Goal: Task Accomplishment & Management: Use online tool/utility

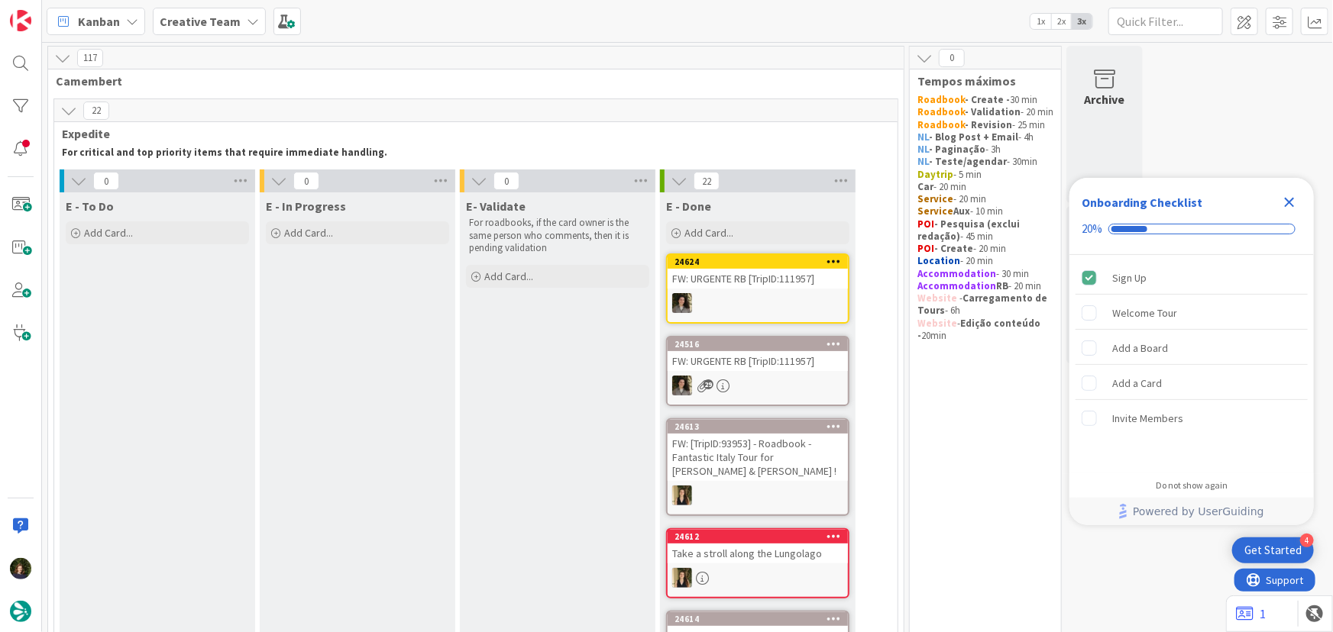
click at [712, 196] on icon "Close Checklist" at bounding box center [1289, 202] width 18 height 18
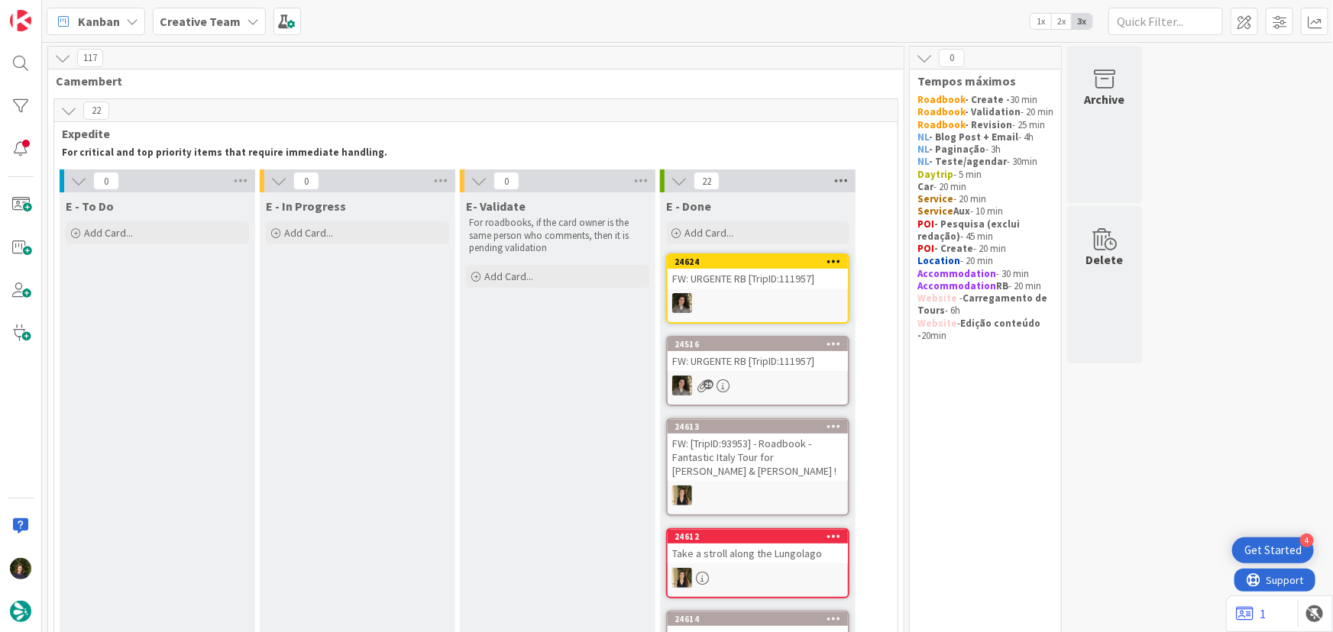
click at [712, 182] on icon at bounding box center [841, 181] width 20 height 23
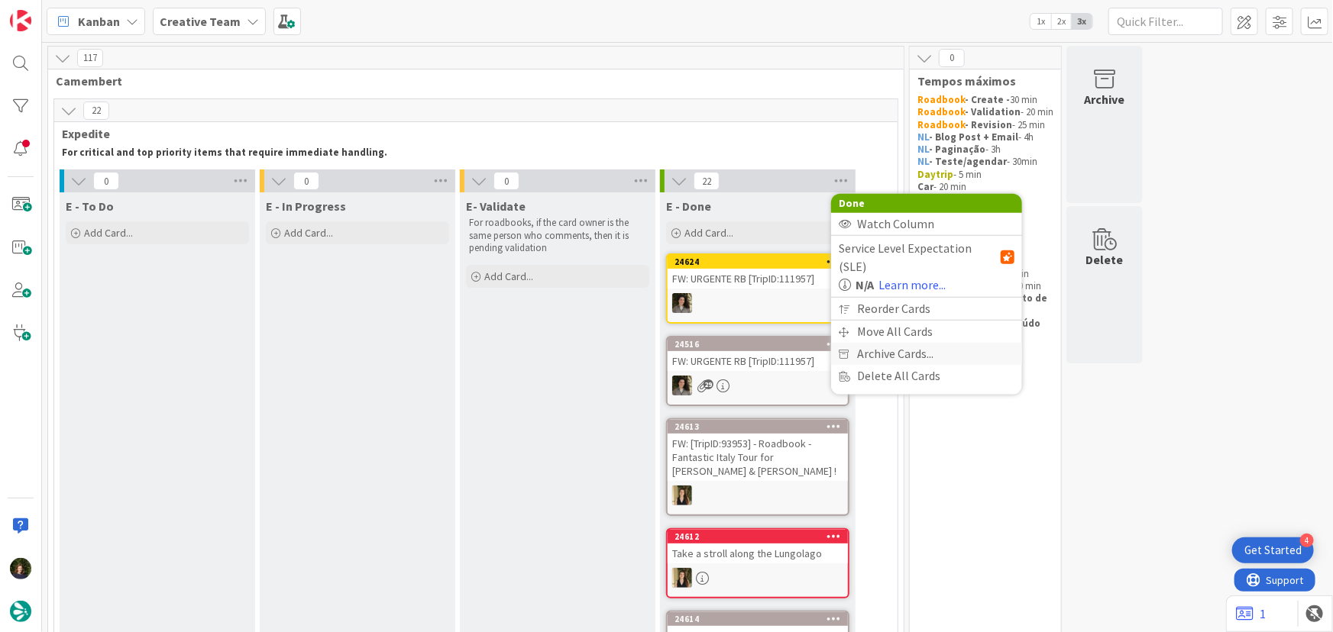
click at [712, 343] on span "Archive Cards..." at bounding box center [895, 354] width 76 height 22
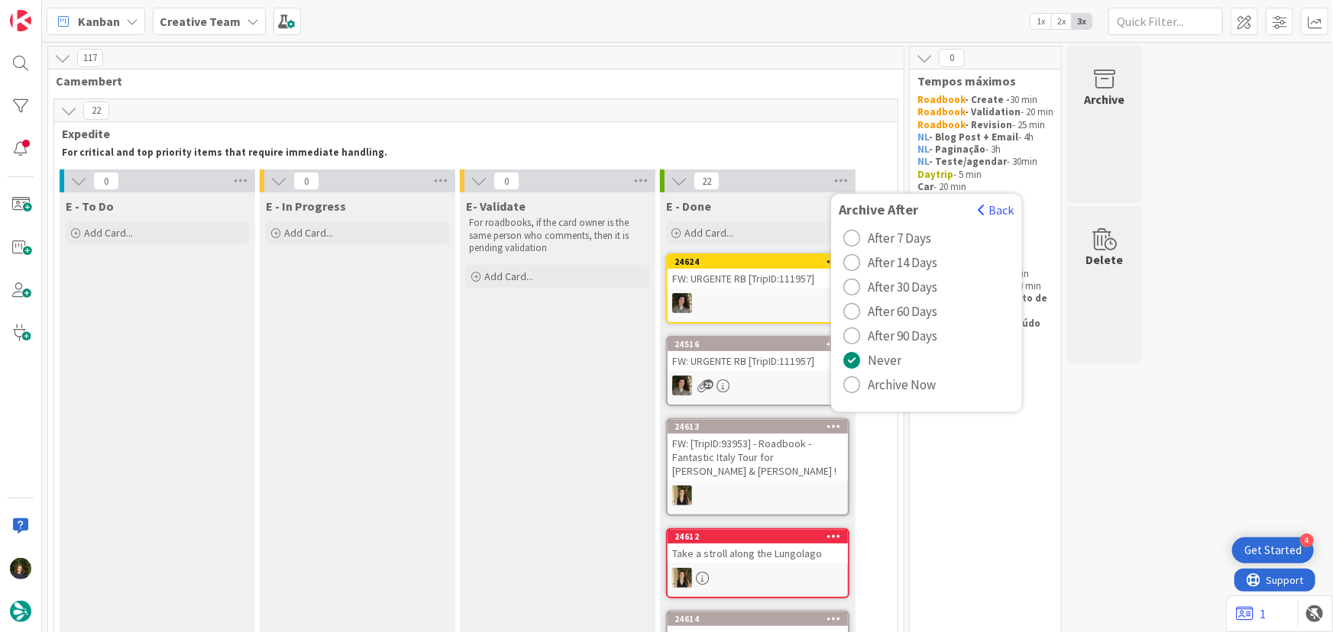
click at [712, 377] on span "Archive Now" at bounding box center [902, 385] width 68 height 23
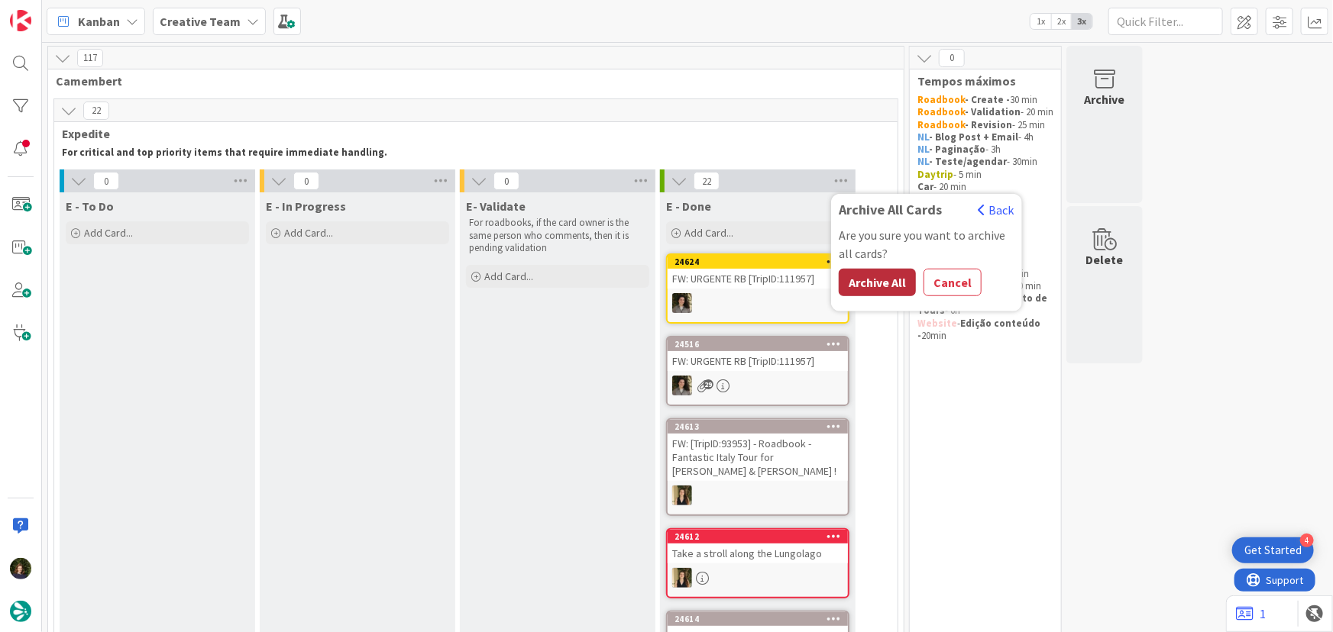
click at [712, 286] on button "Archive All" at bounding box center [877, 282] width 77 height 27
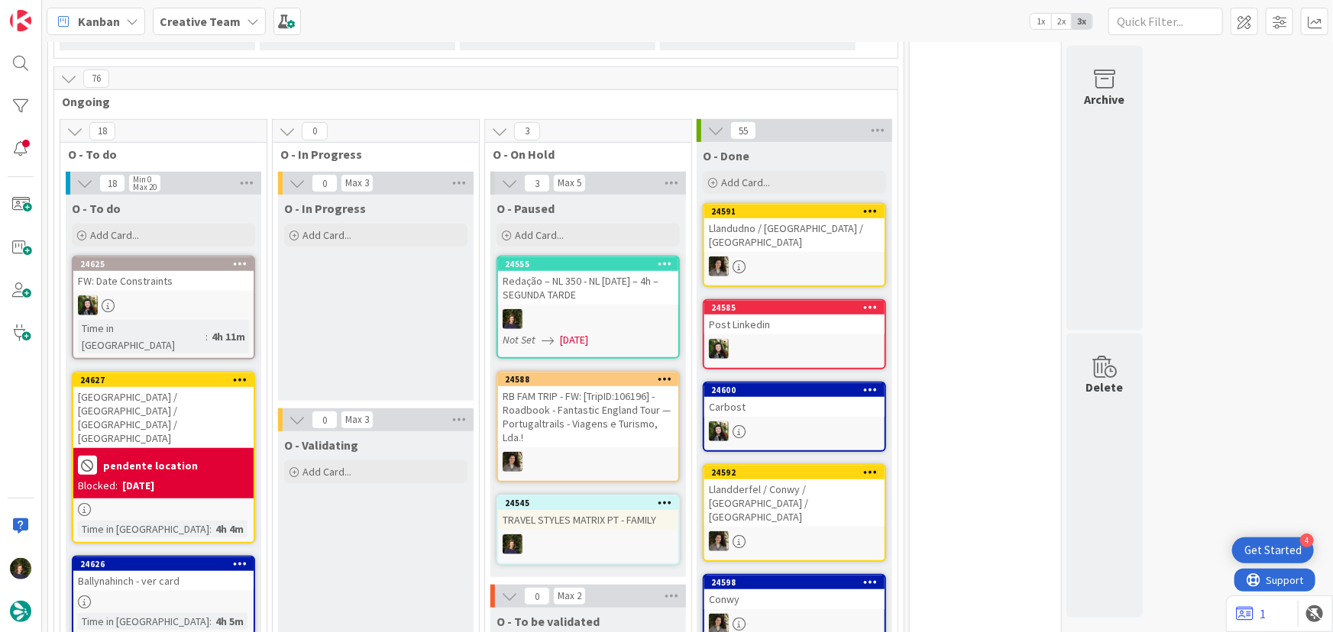
scroll to position [347, 0]
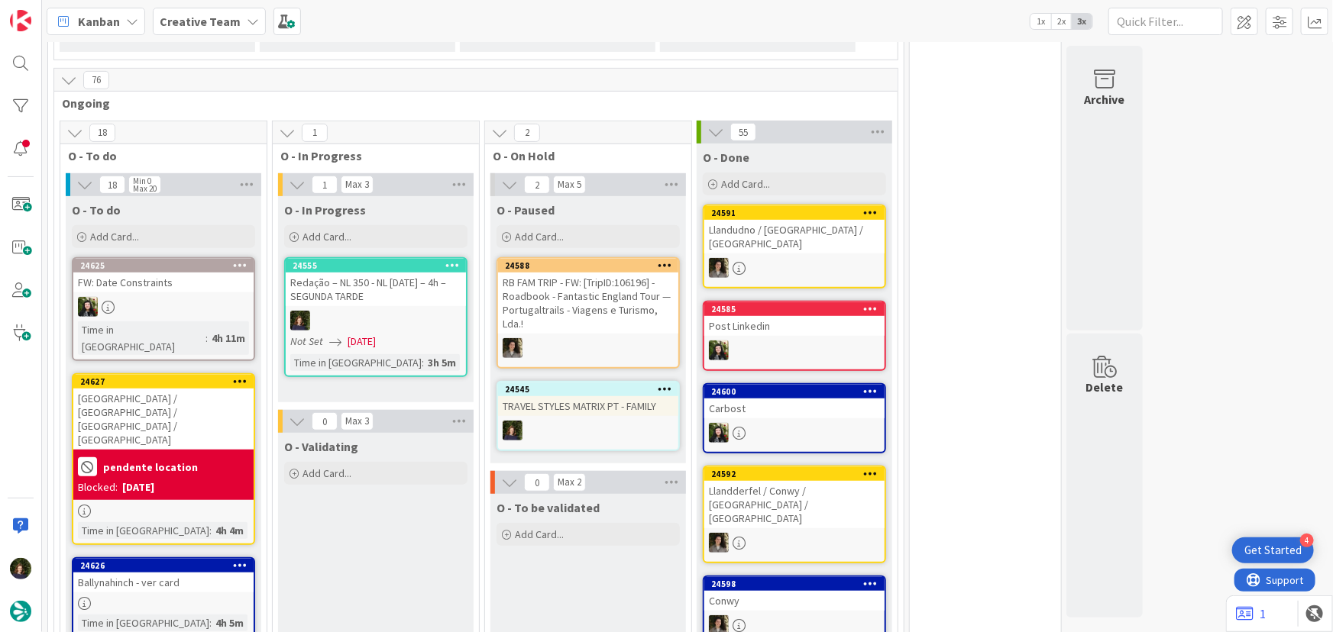
click at [405, 299] on div "Redação – NL 350 - NL Halloween – 4h – SEGUNDA TARDE" at bounding box center [376, 290] width 180 height 34
